Goal: Task Accomplishment & Management: Manage account settings

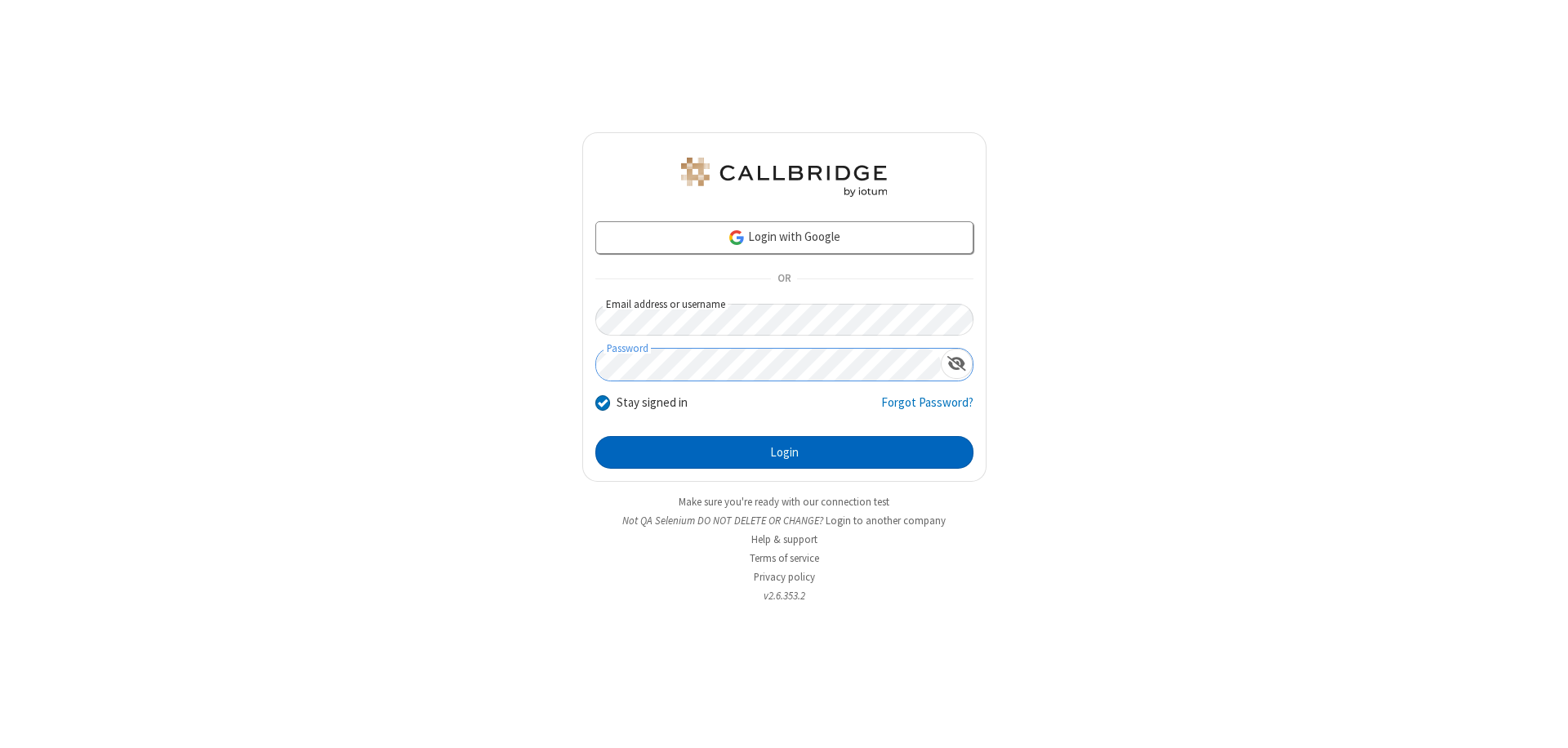
click at [784, 453] on button "Login" at bounding box center [784, 453] width 378 height 33
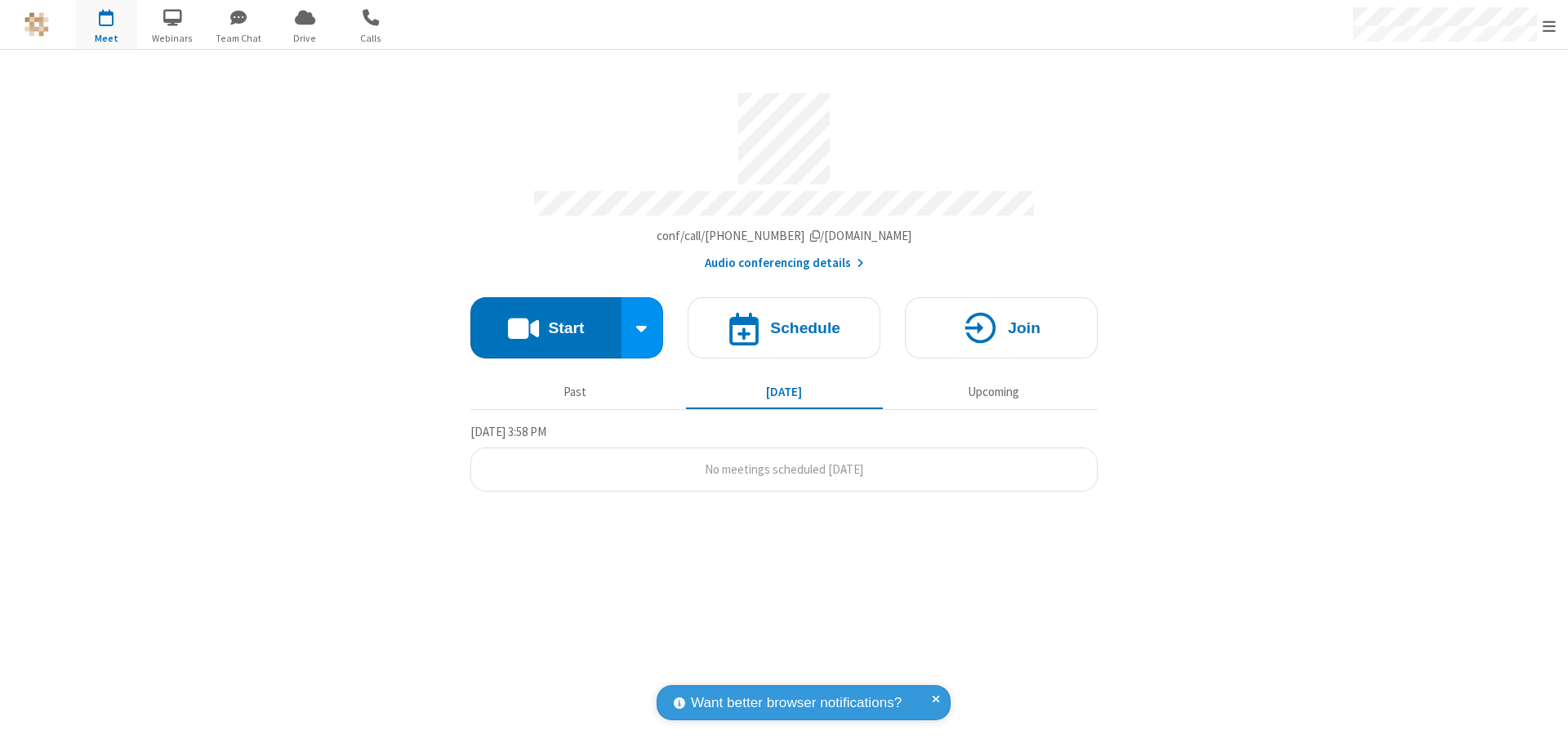
click at [1549, 25] on span "Open menu" at bounding box center [1549, 26] width 13 height 16
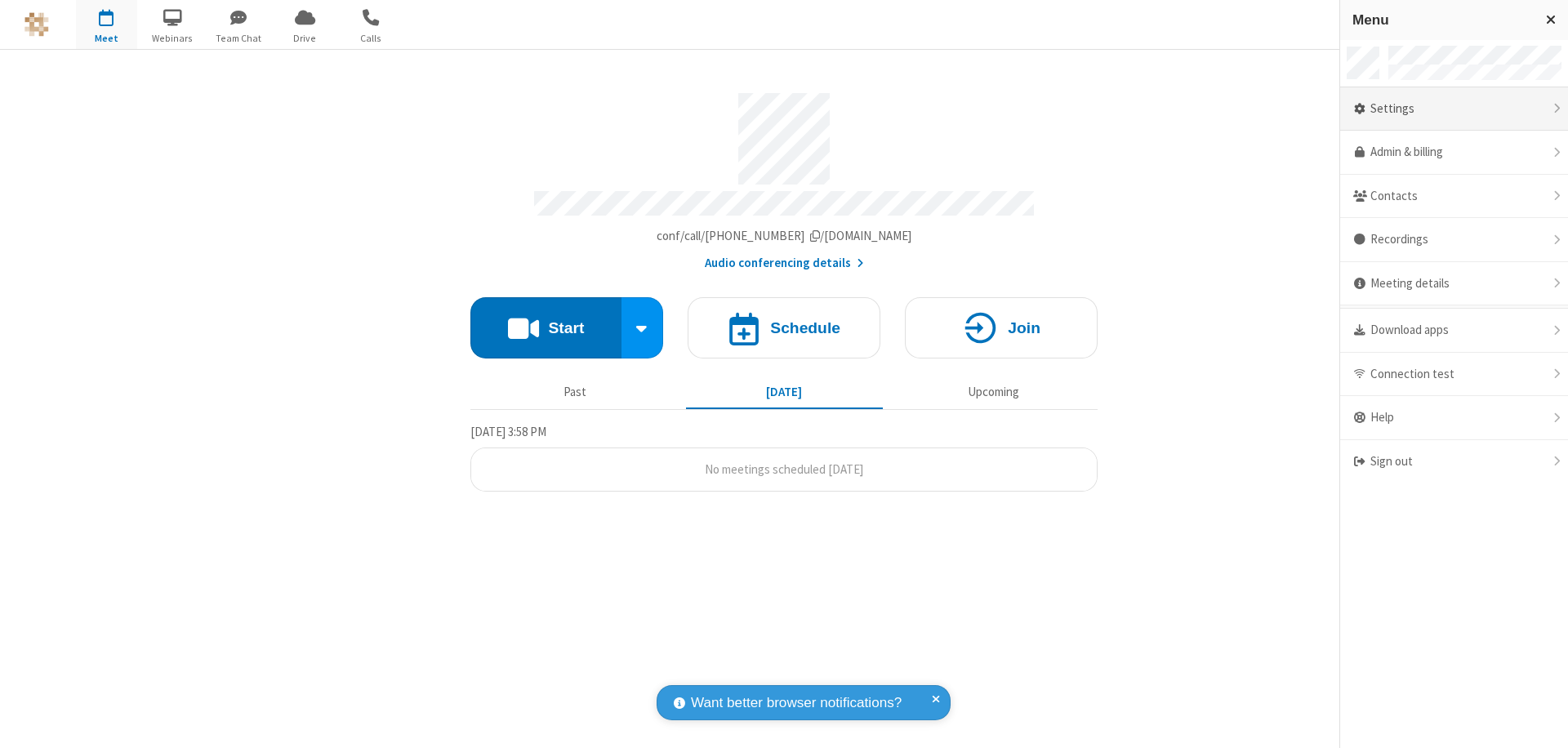
click at [1453, 108] on div "Settings" at bounding box center [1454, 110] width 228 height 44
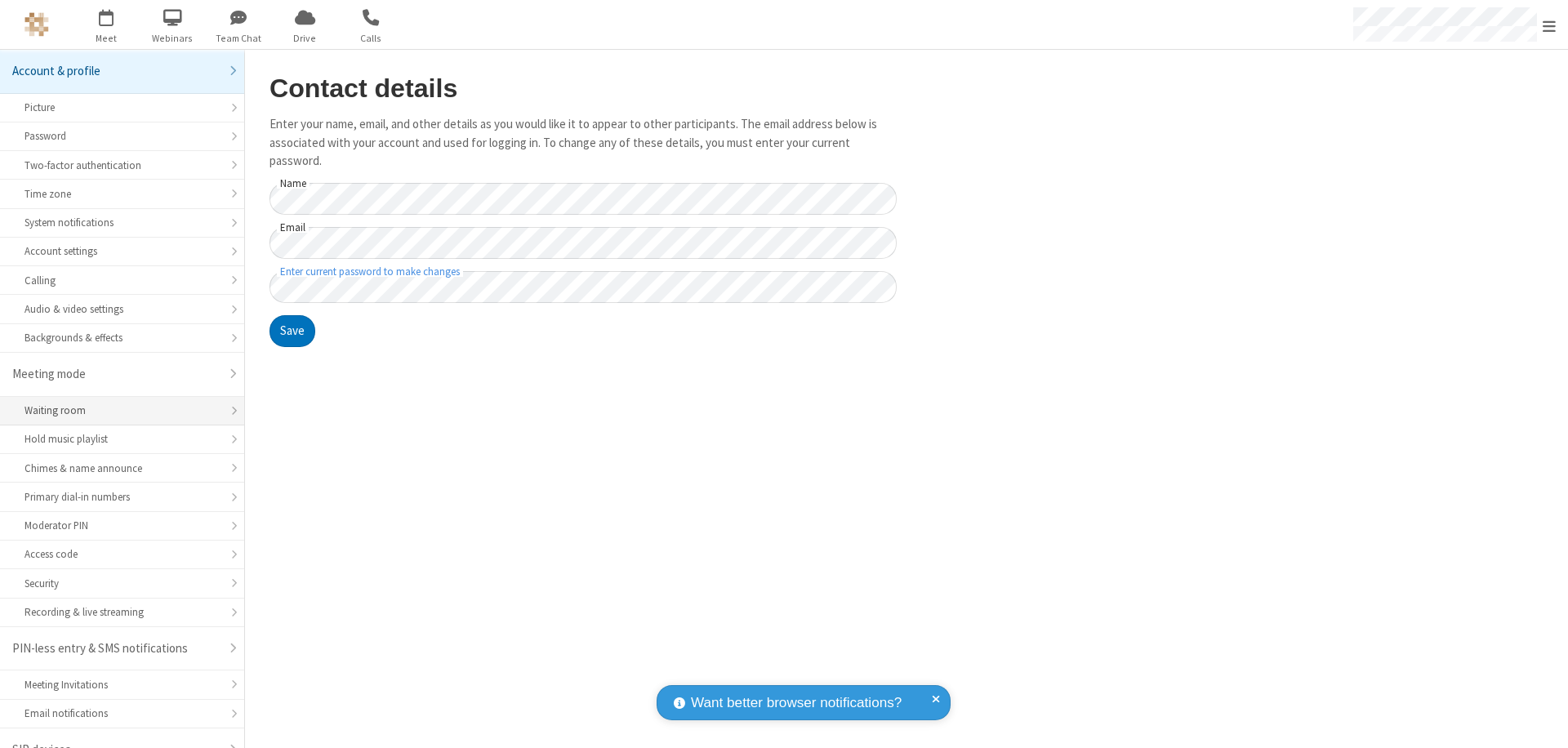
click at [116, 403] on div "Waiting room" at bounding box center [122, 410] width 195 height 16
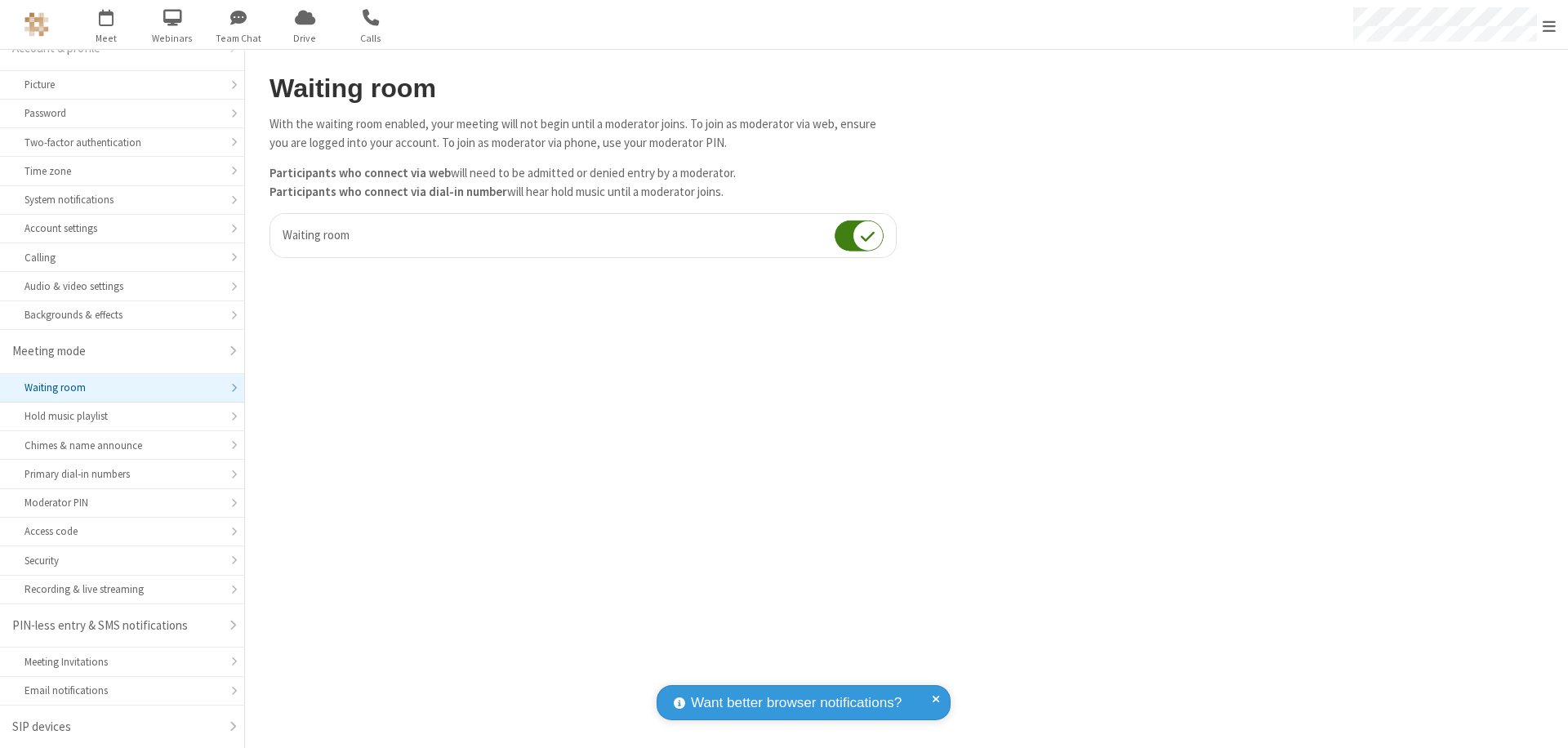
click at [859, 235] on input "checkbox" at bounding box center [859, 235] width 49 height 32
checkbox input "false"
click at [1549, 25] on span "Open menu" at bounding box center [1549, 26] width 13 height 16
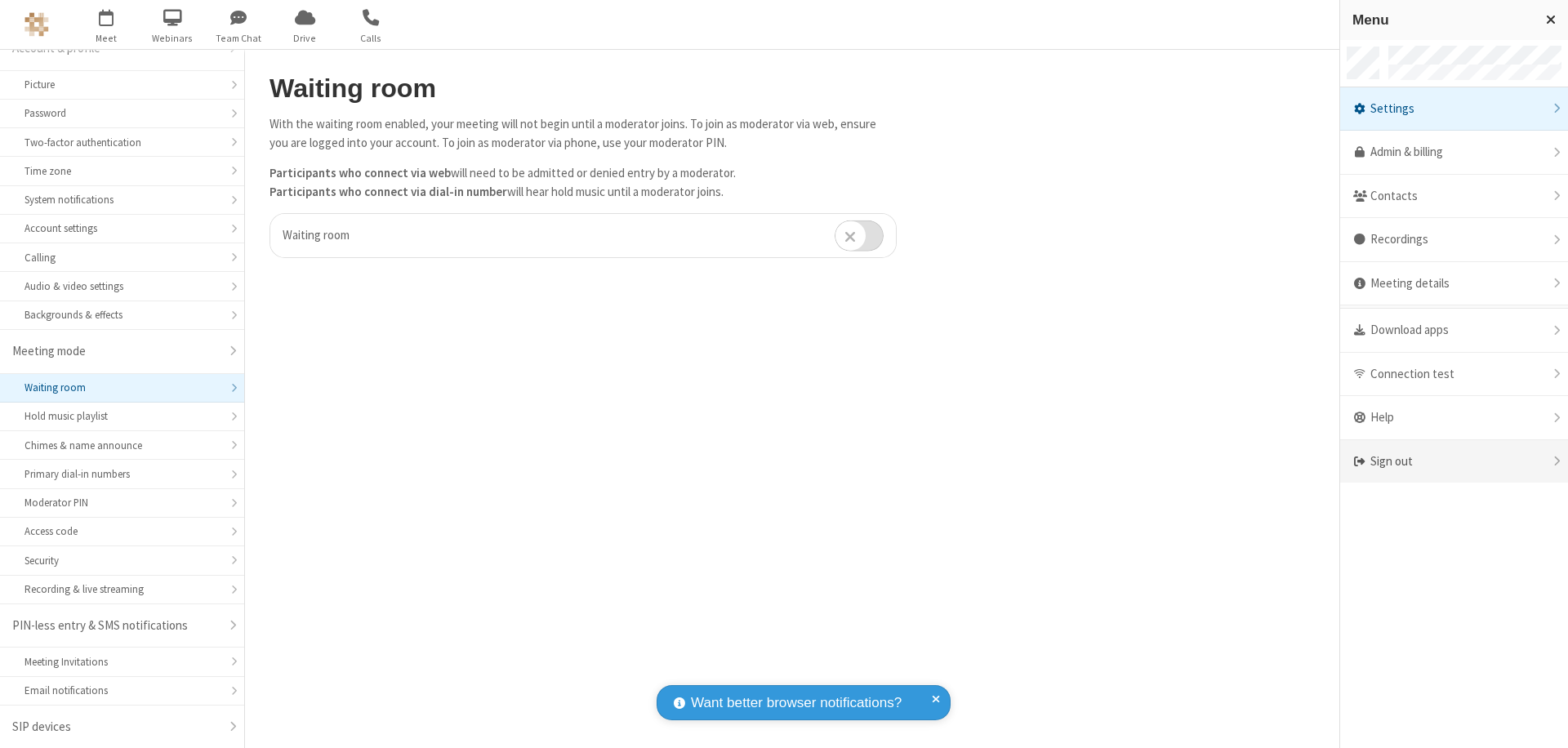
click at [1453, 462] on div "Sign out" at bounding box center [1454, 462] width 228 height 43
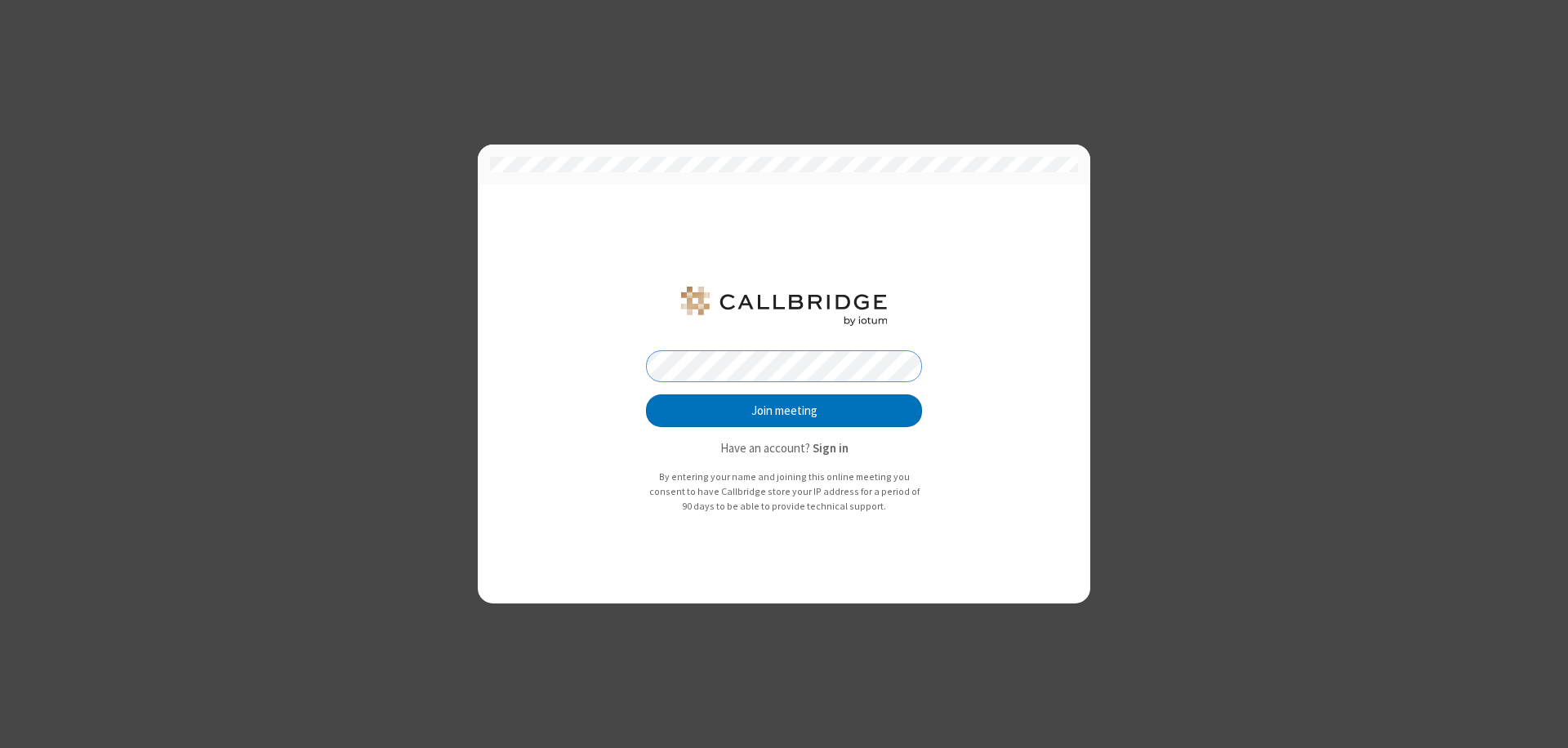
click at [784, 411] on button "Join meeting" at bounding box center [784, 411] width 276 height 33
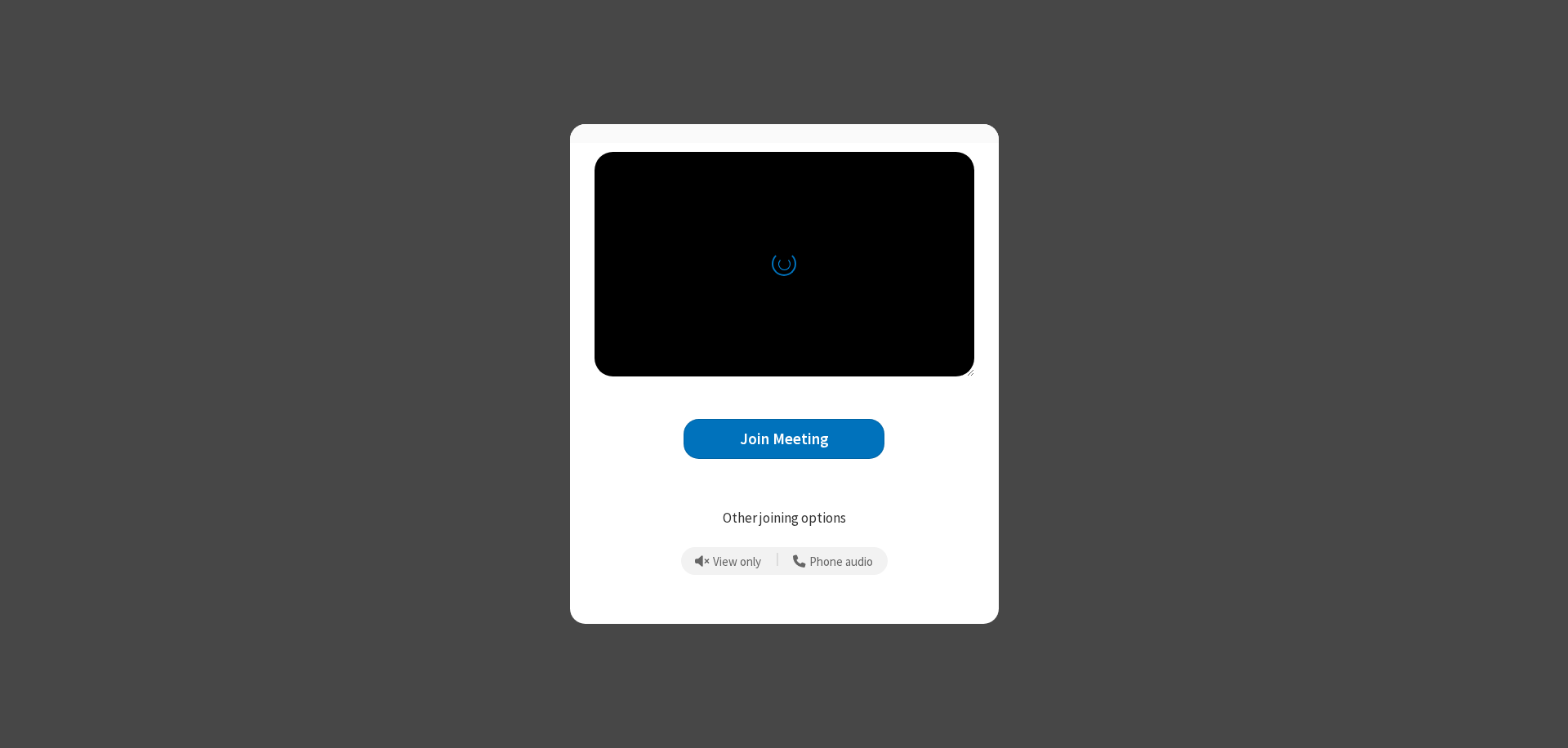
click at [784, 446] on button "Join Meeting" at bounding box center [783, 439] width 201 height 40
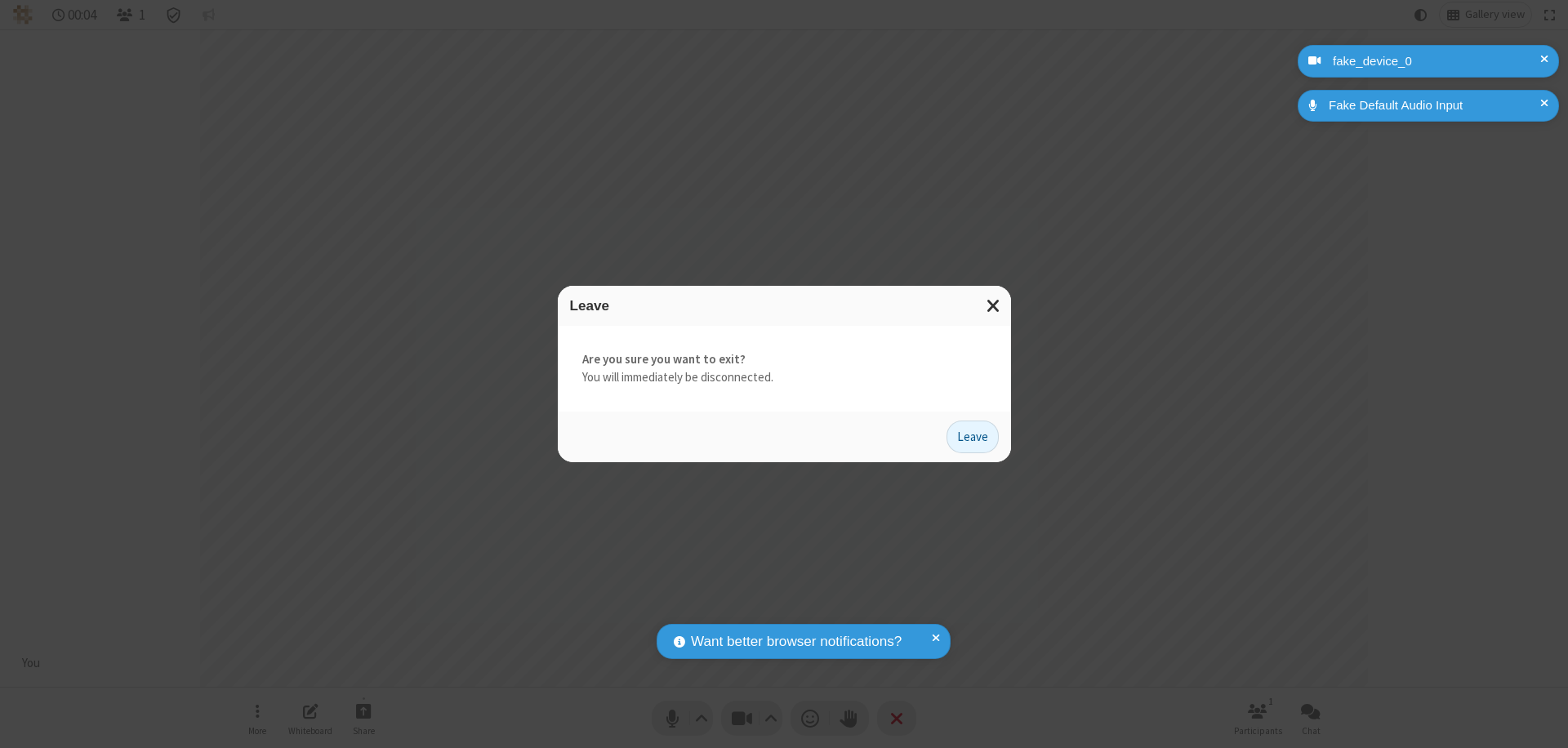
click at [973, 436] on button "Leave" at bounding box center [973, 437] width 52 height 33
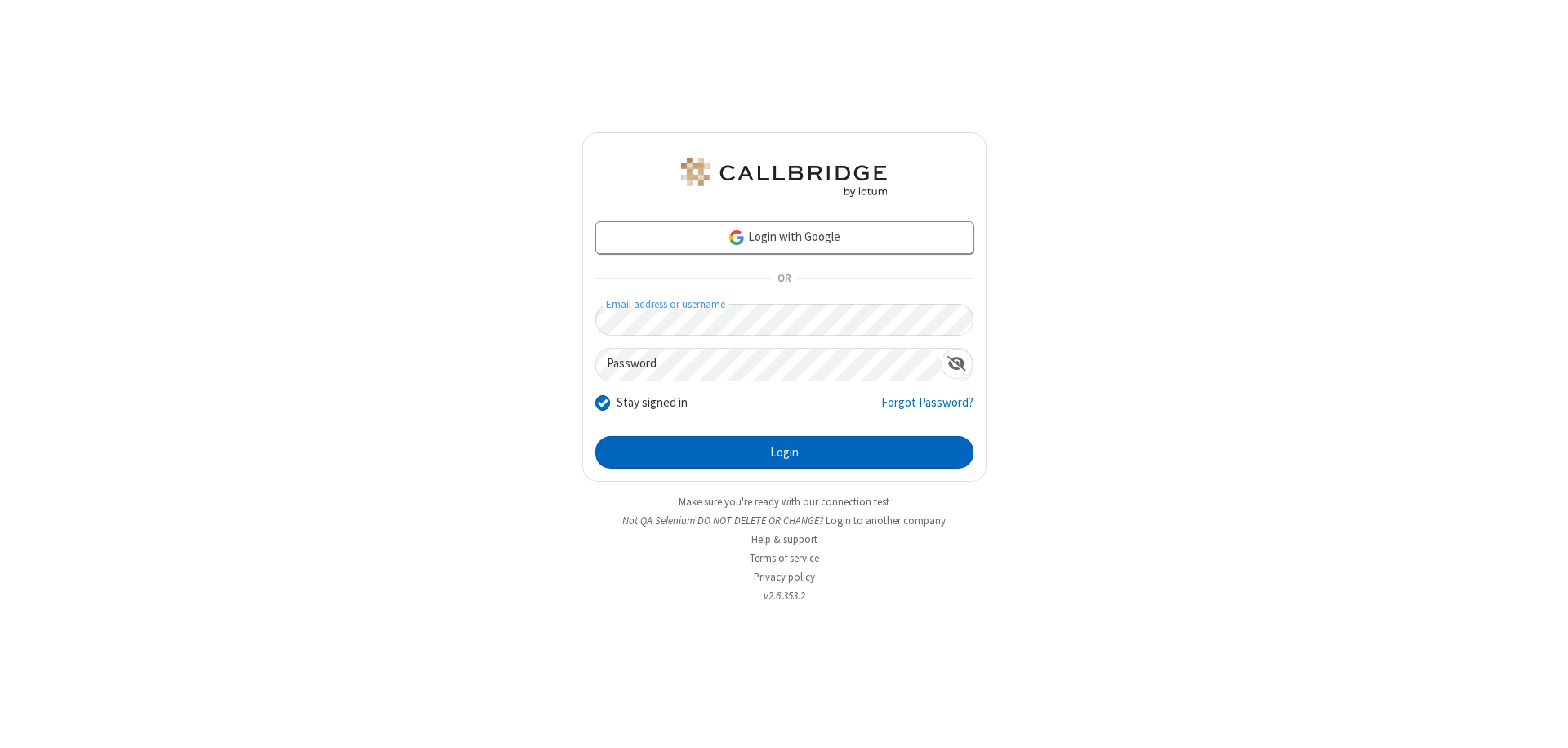
click at [784, 453] on button "Login" at bounding box center [784, 453] width 378 height 33
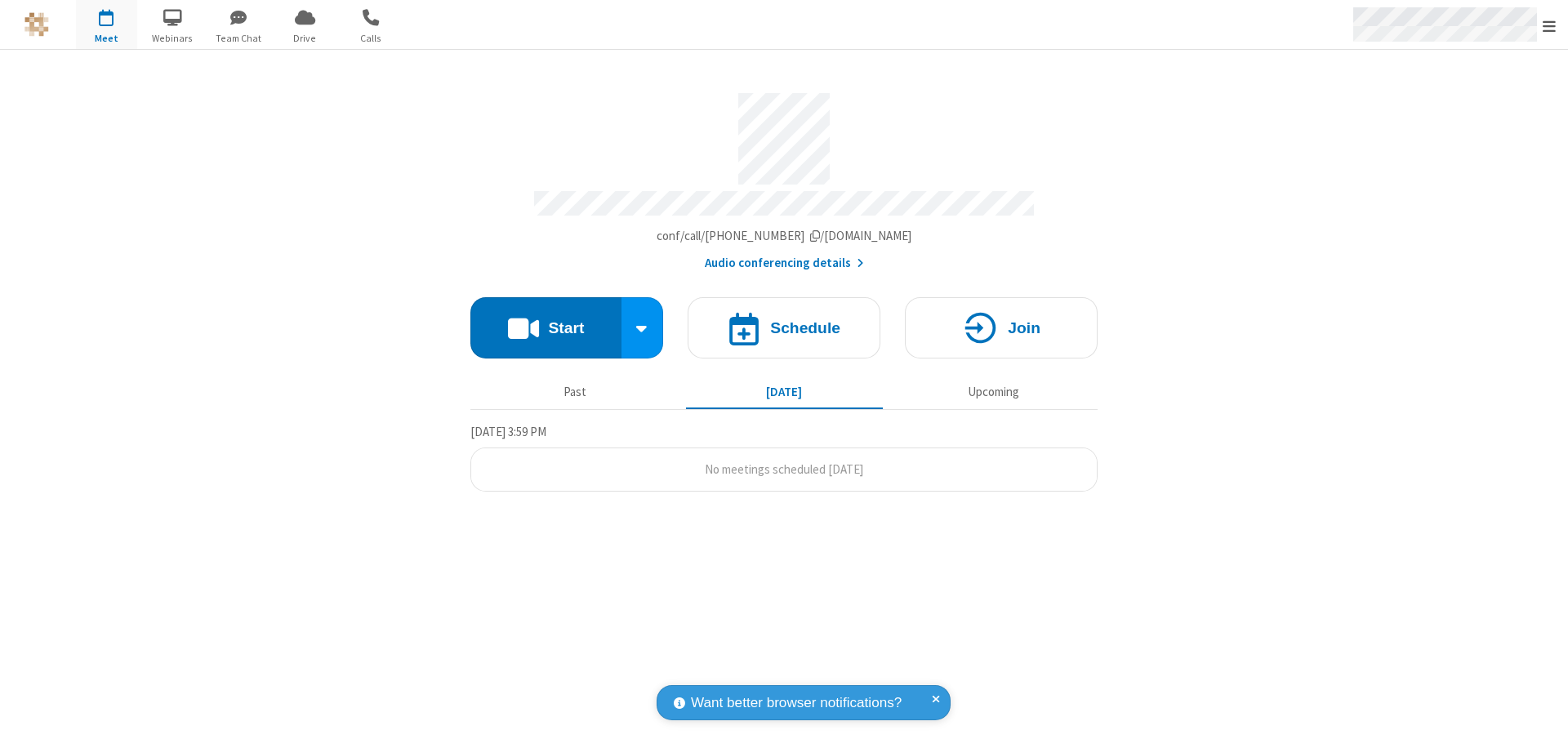
click at [1549, 25] on span "Open menu" at bounding box center [1549, 26] width 13 height 16
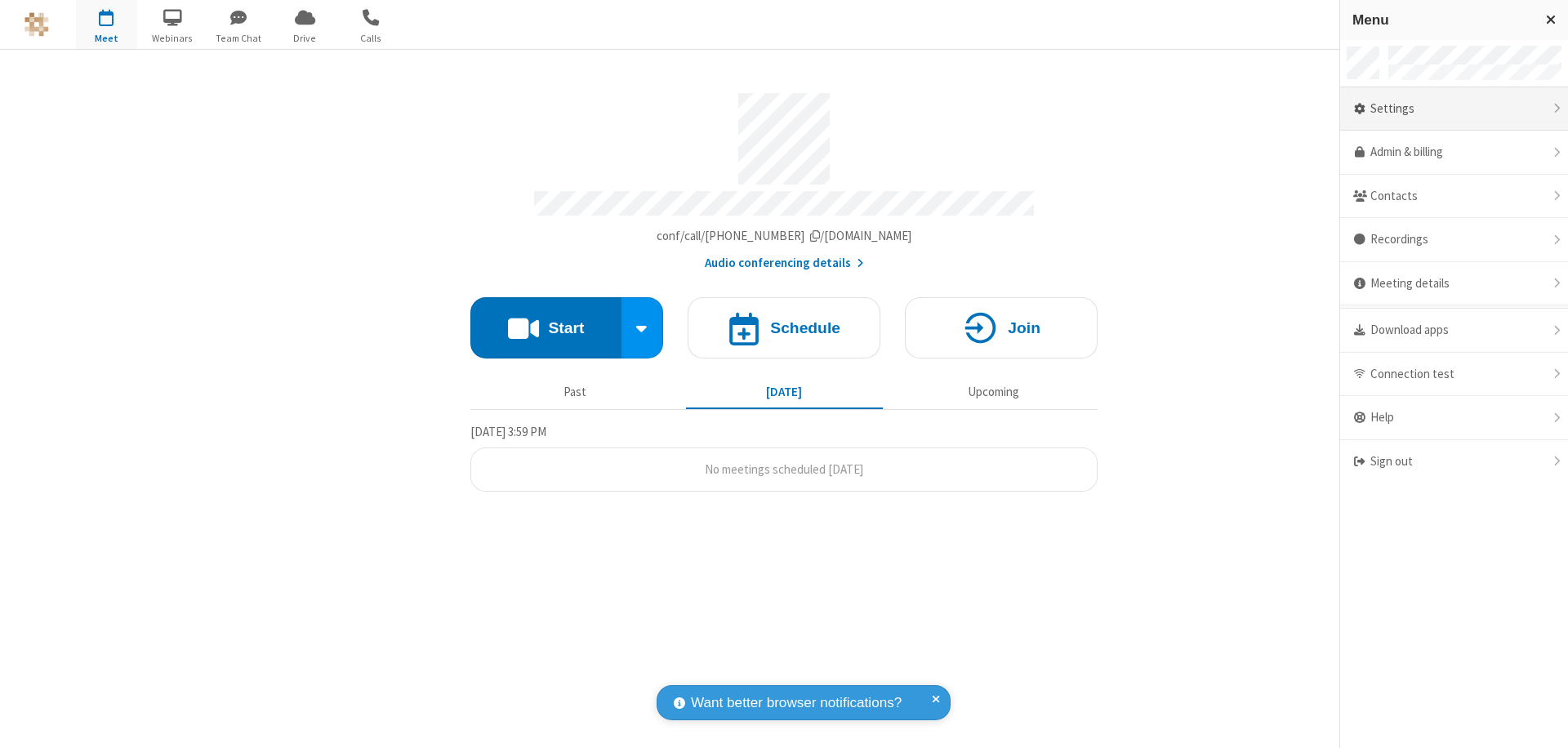
click at [1453, 108] on div "Settings" at bounding box center [1454, 110] width 228 height 44
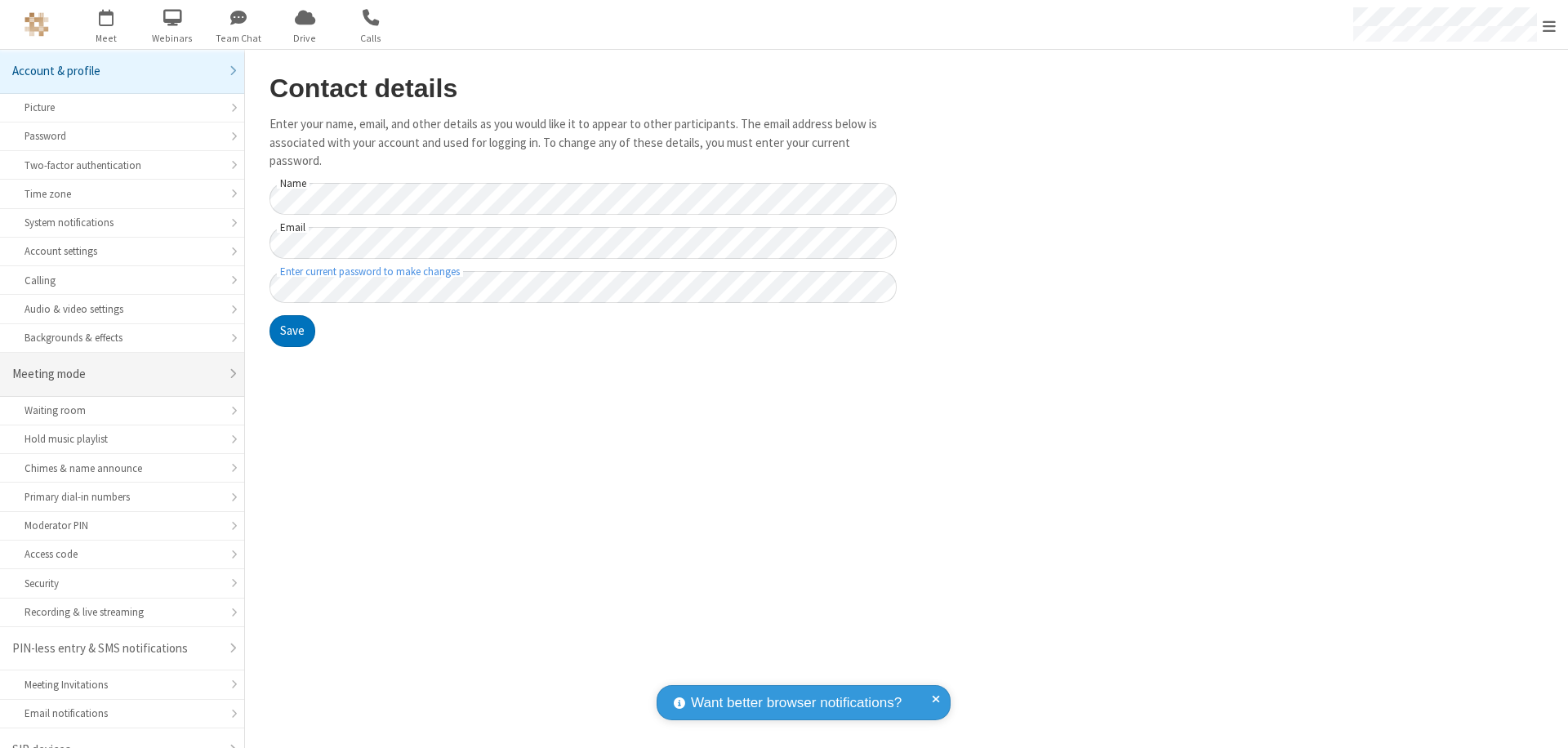
click at [116, 365] on div "Meeting mode" at bounding box center [116, 374] width 207 height 19
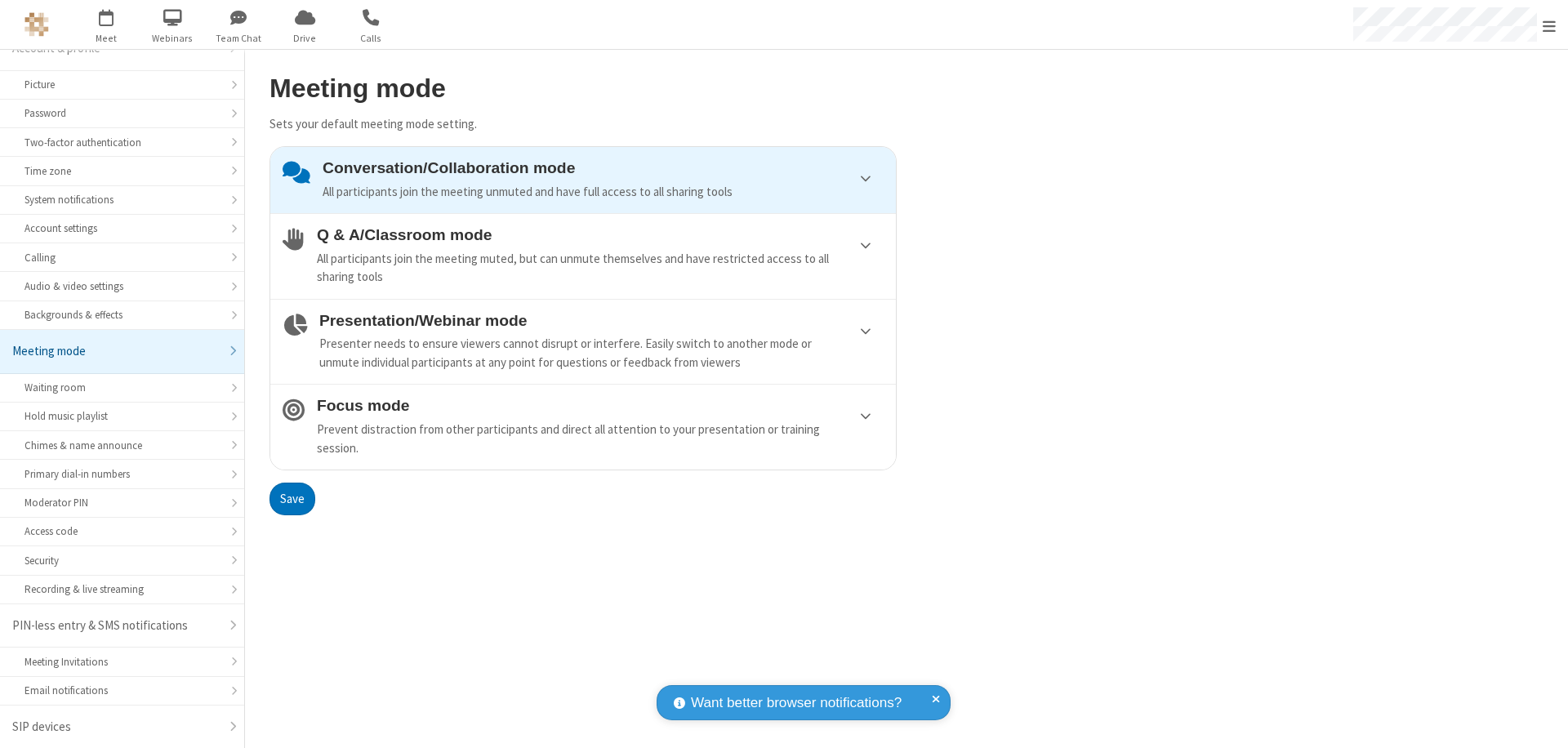
click at [583, 180] on div "Conversation/Collaboration mode All participants join the meeting unmuted and h…" at bounding box center [603, 180] width 561 height 42
click at [291, 498] on button "Save" at bounding box center [293, 499] width 46 height 33
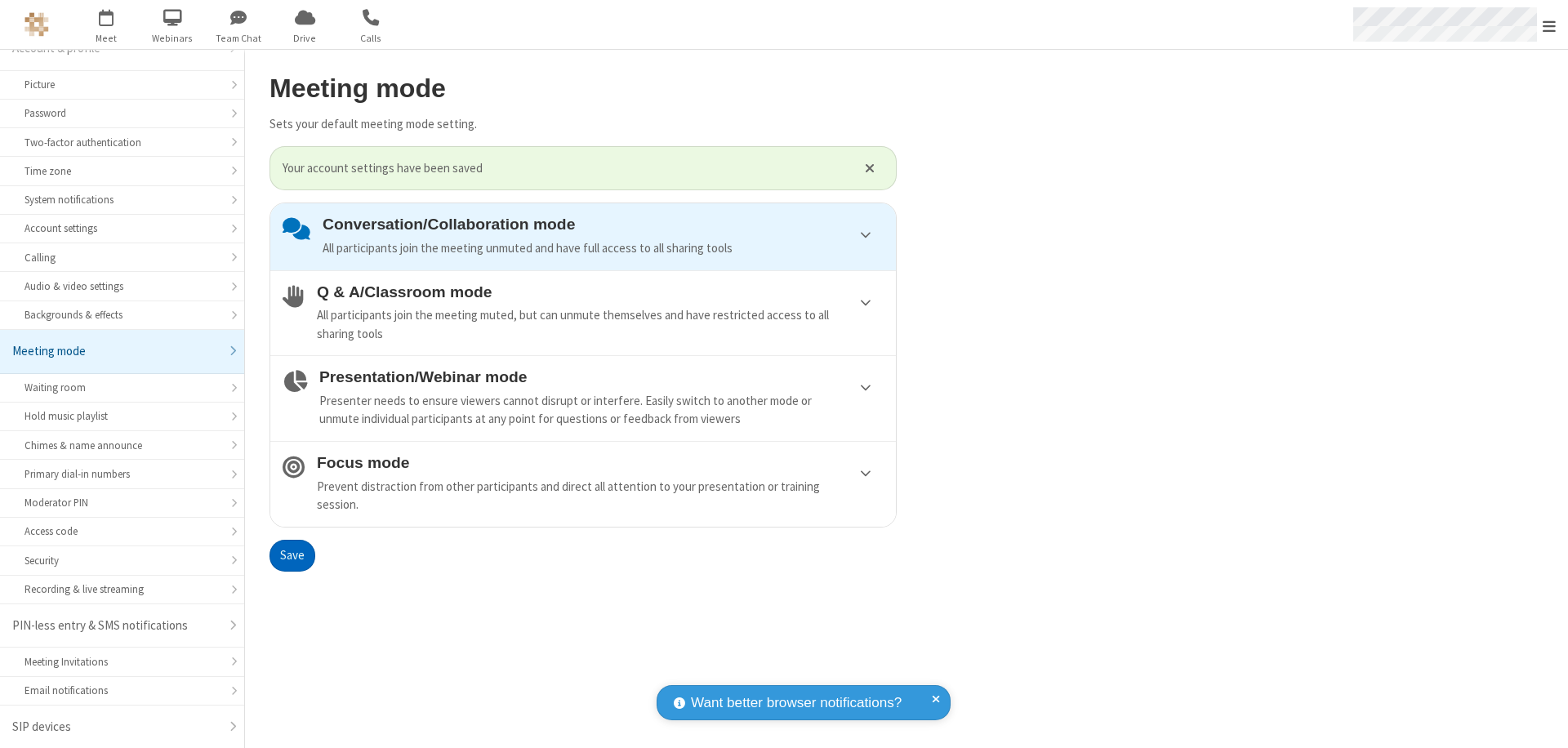
click at [1549, 25] on span "Open menu" at bounding box center [1549, 26] width 13 height 16
